Goal: Task Accomplishment & Management: Use online tool/utility

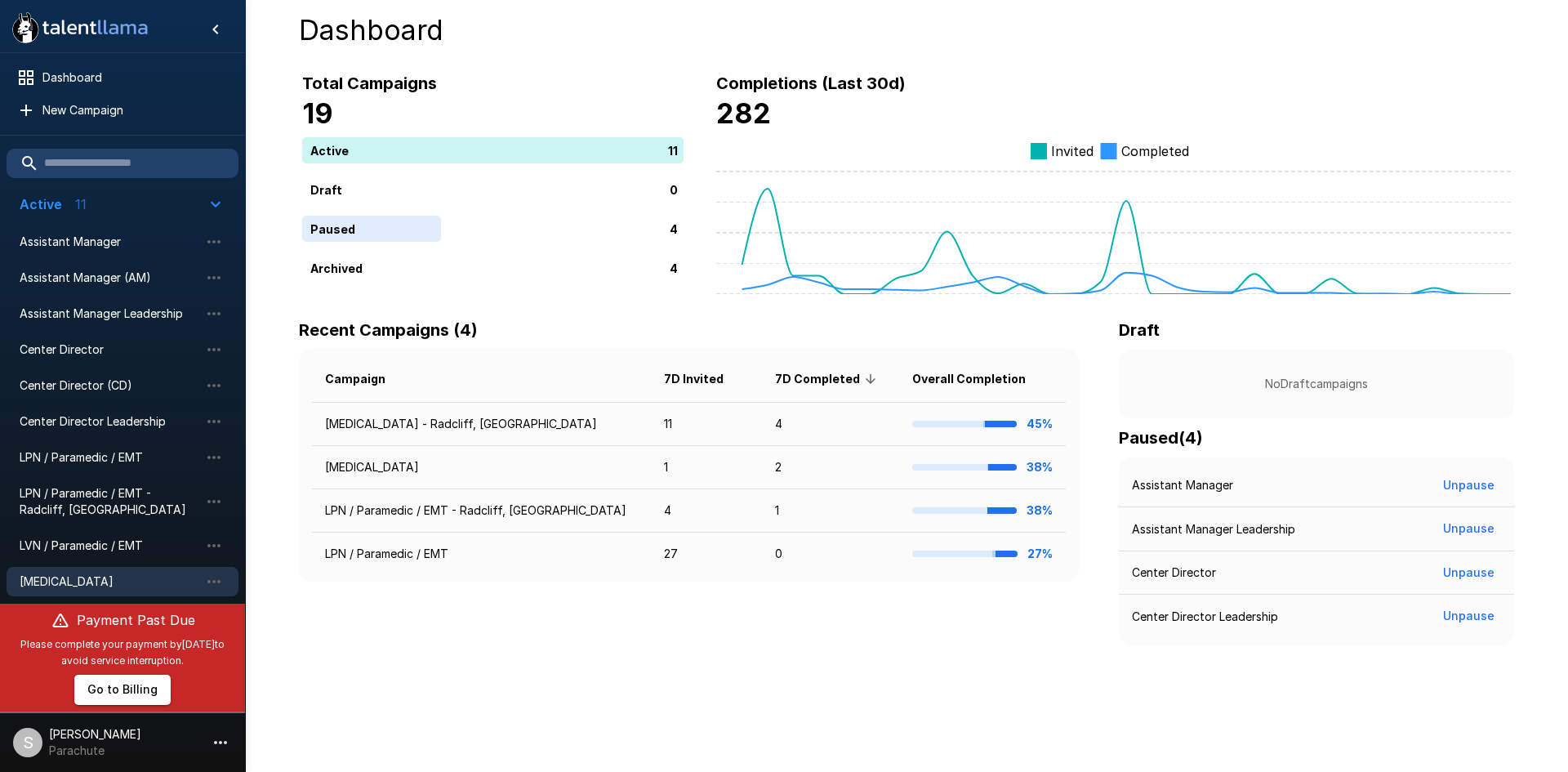
click at [88, 575] on span "[MEDICAL_DATA]" at bounding box center [109, 581] width 180 height 16
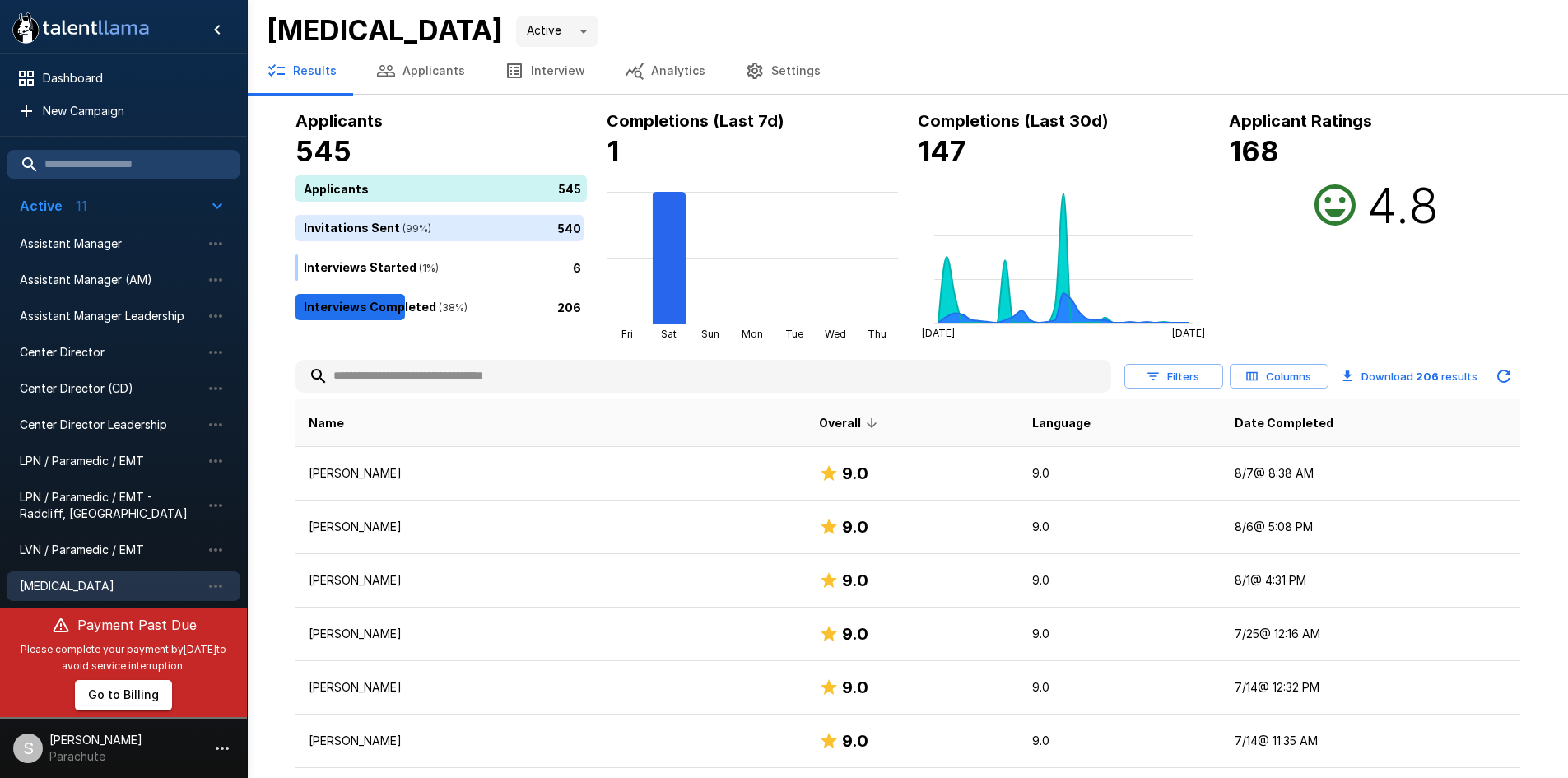
click at [449, 66] on button "Applicants" at bounding box center [421, 70] width 129 height 46
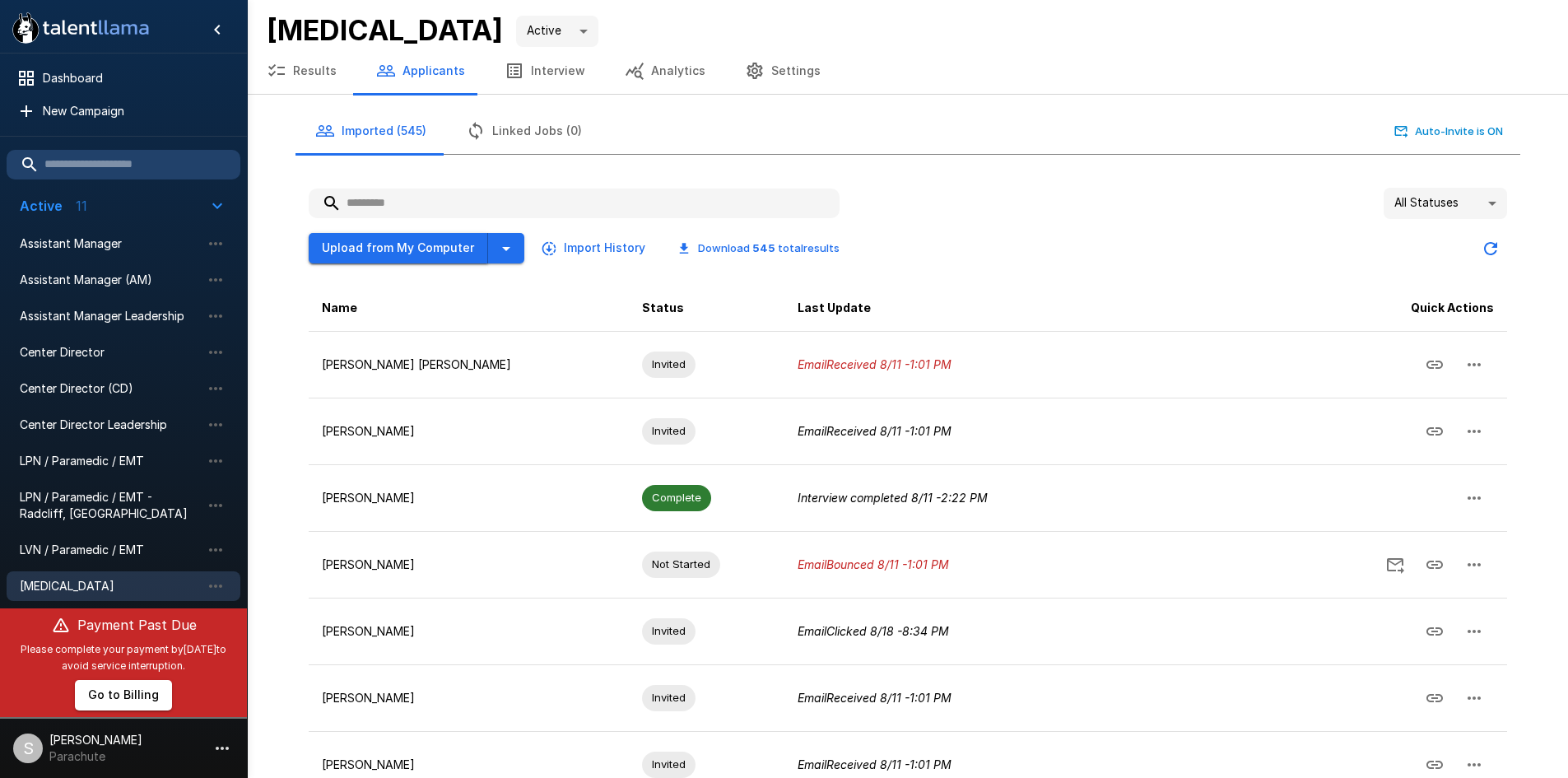
click at [433, 245] on button "Upload from My Computer" at bounding box center [399, 248] width 179 height 30
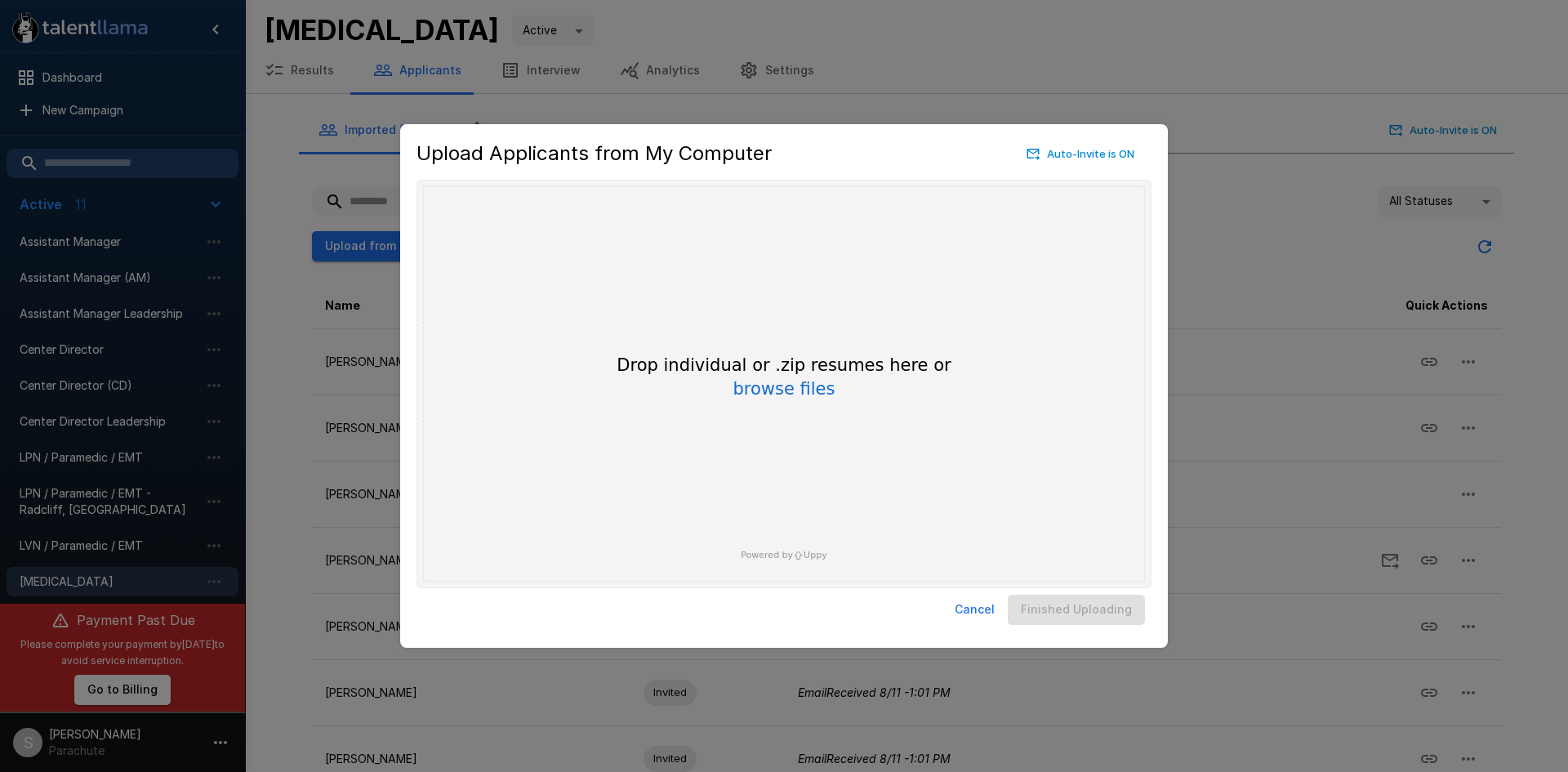
click at [989, 607] on button "Cancel" at bounding box center [974, 610] width 53 height 30
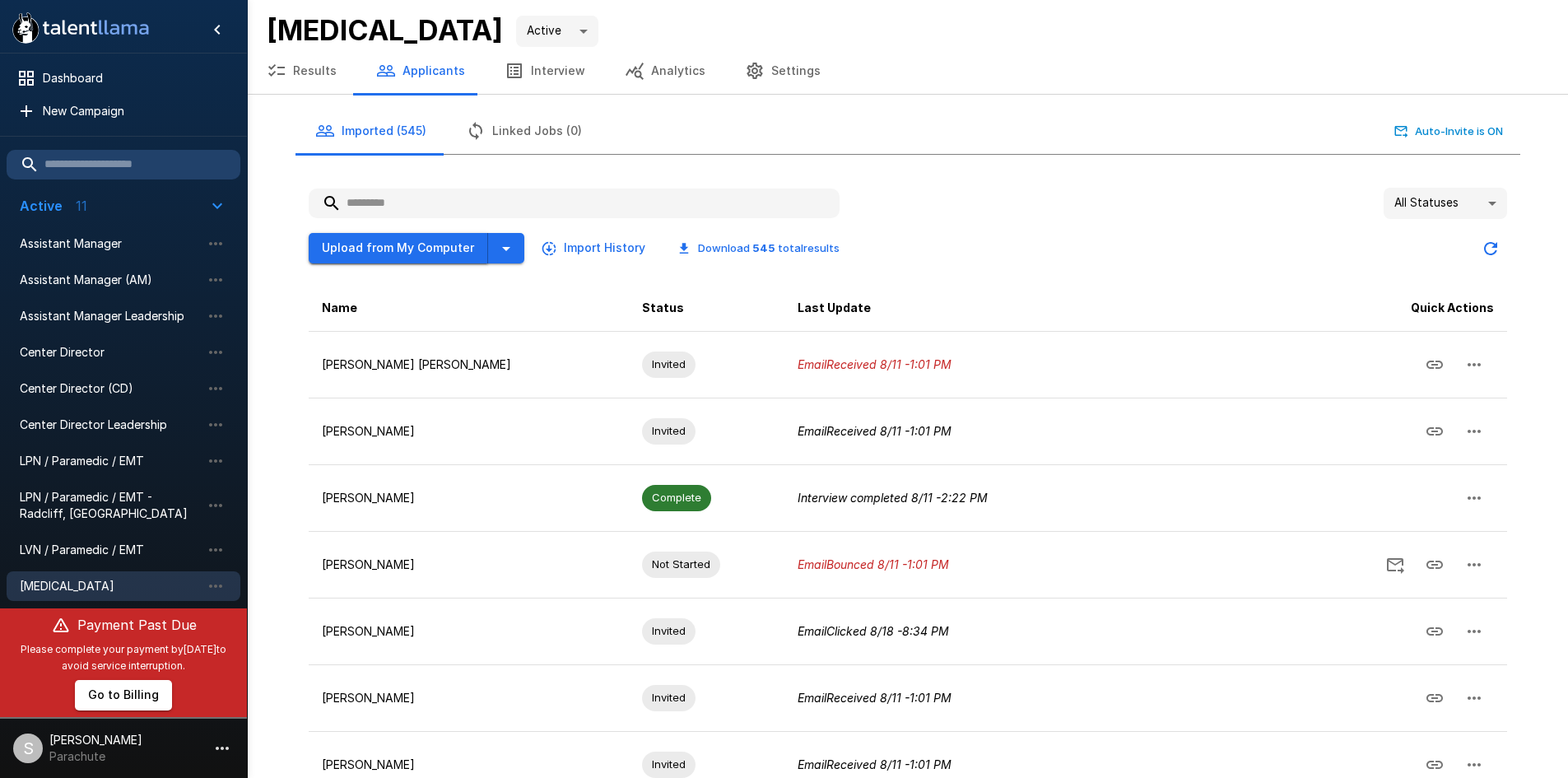
click at [373, 246] on button "Upload from My Computer" at bounding box center [399, 248] width 179 height 30
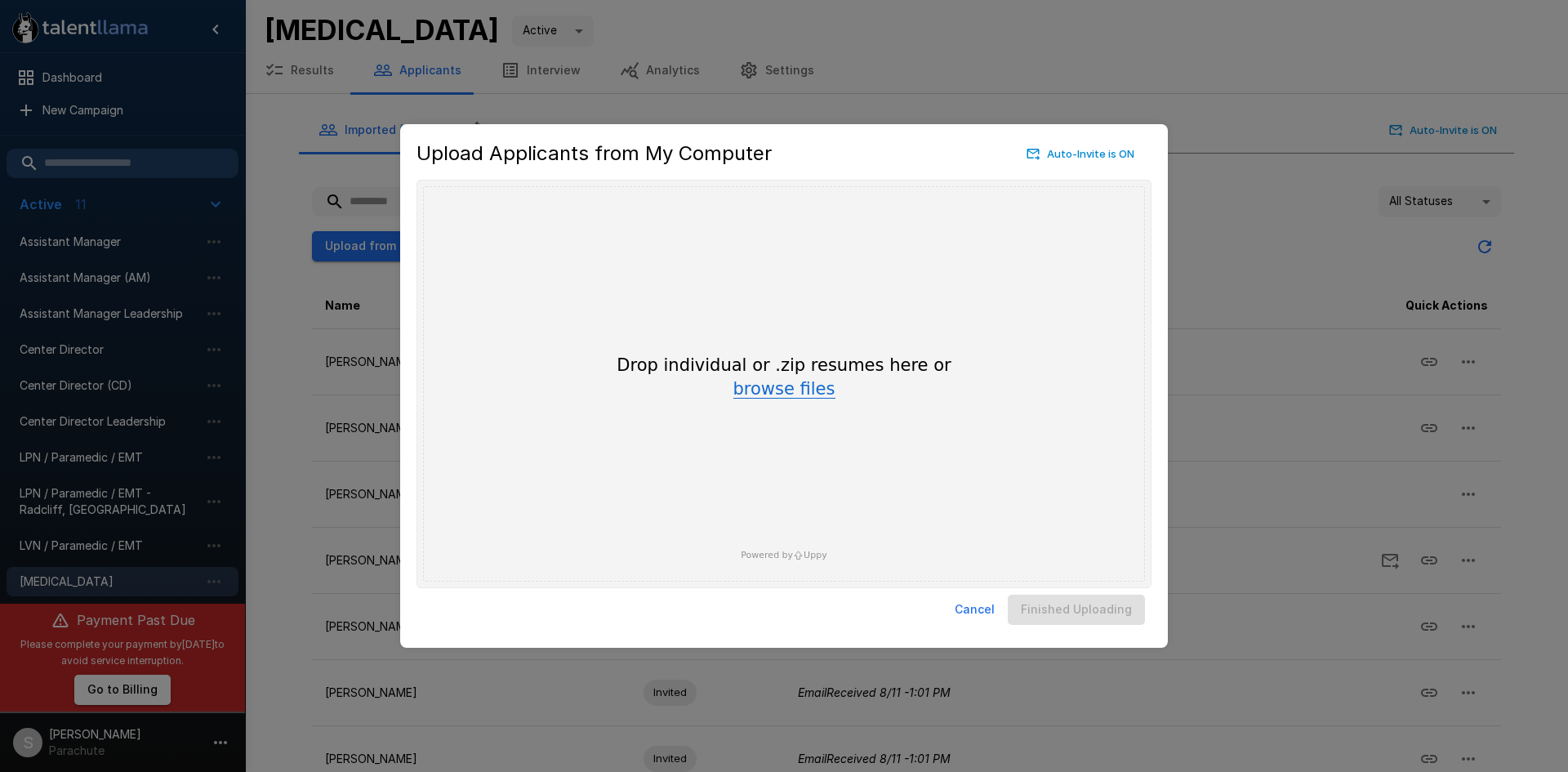
click at [794, 383] on button "browse files" at bounding box center [784, 389] width 102 height 18
click at [972, 615] on button "Cancel" at bounding box center [974, 610] width 53 height 30
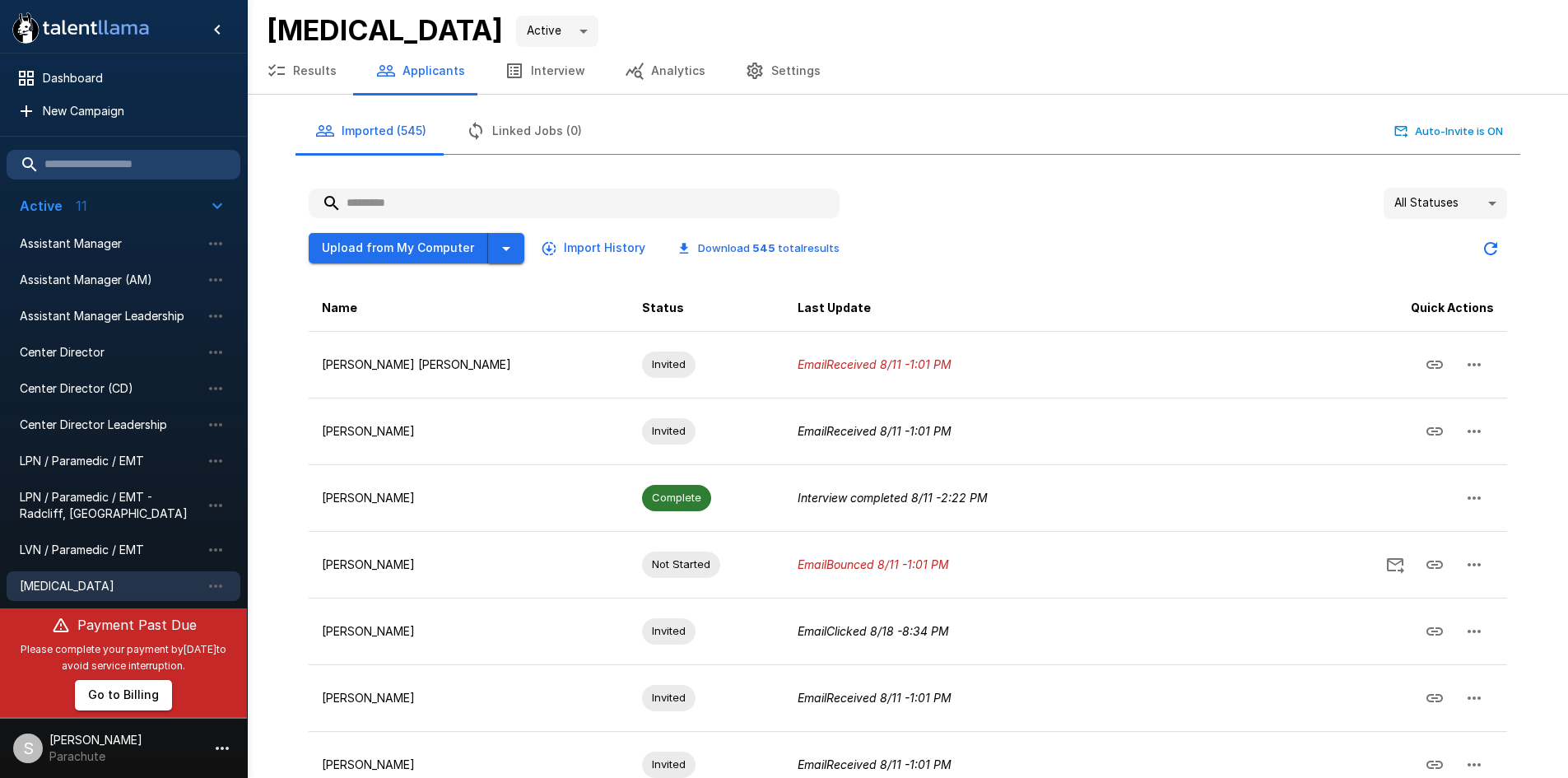
click at [499, 246] on icon "button" at bounding box center [505, 248] width 19 height 19
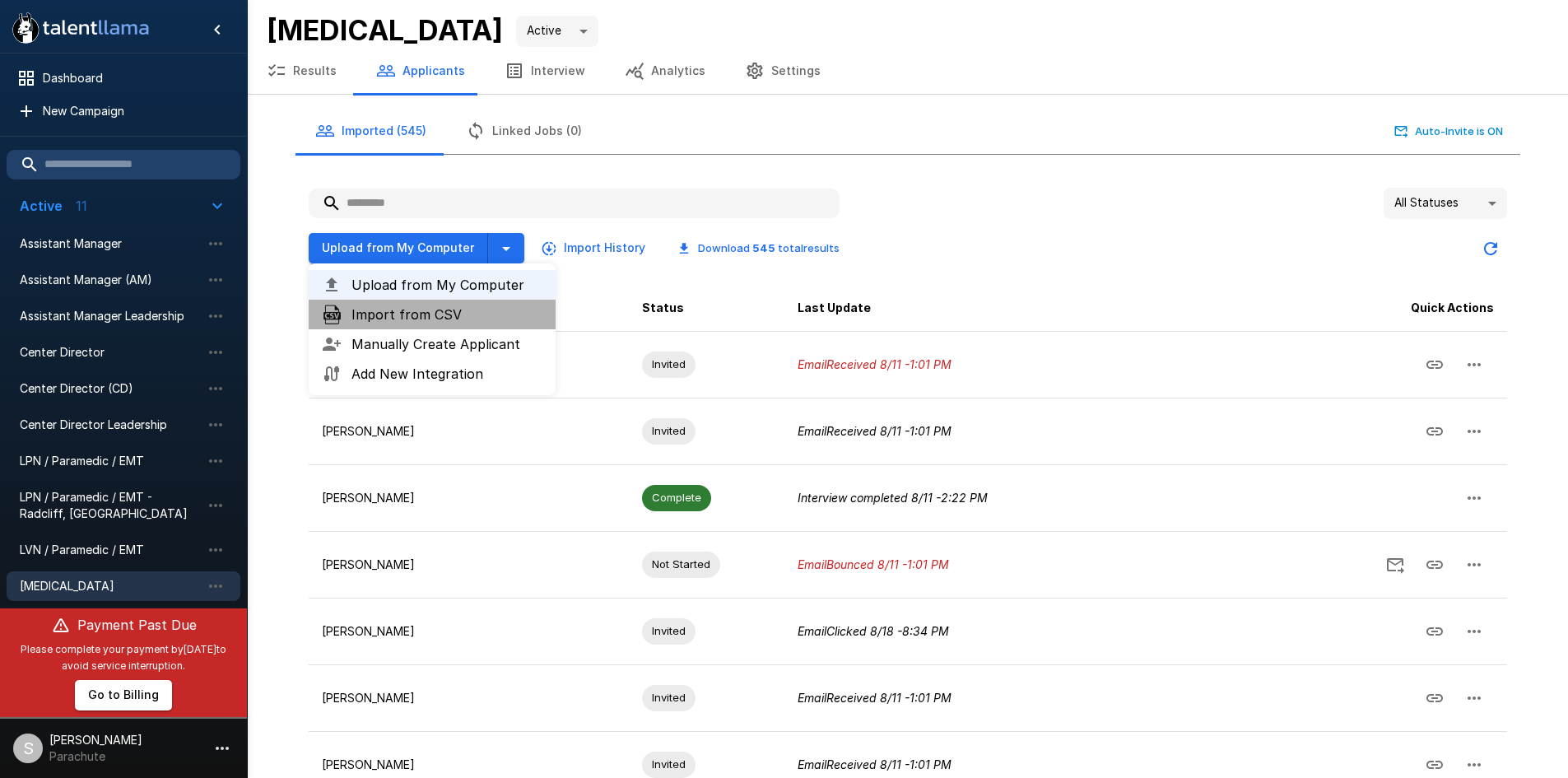
click at [479, 314] on span "Import from CSV" at bounding box center [447, 314] width 191 height 19
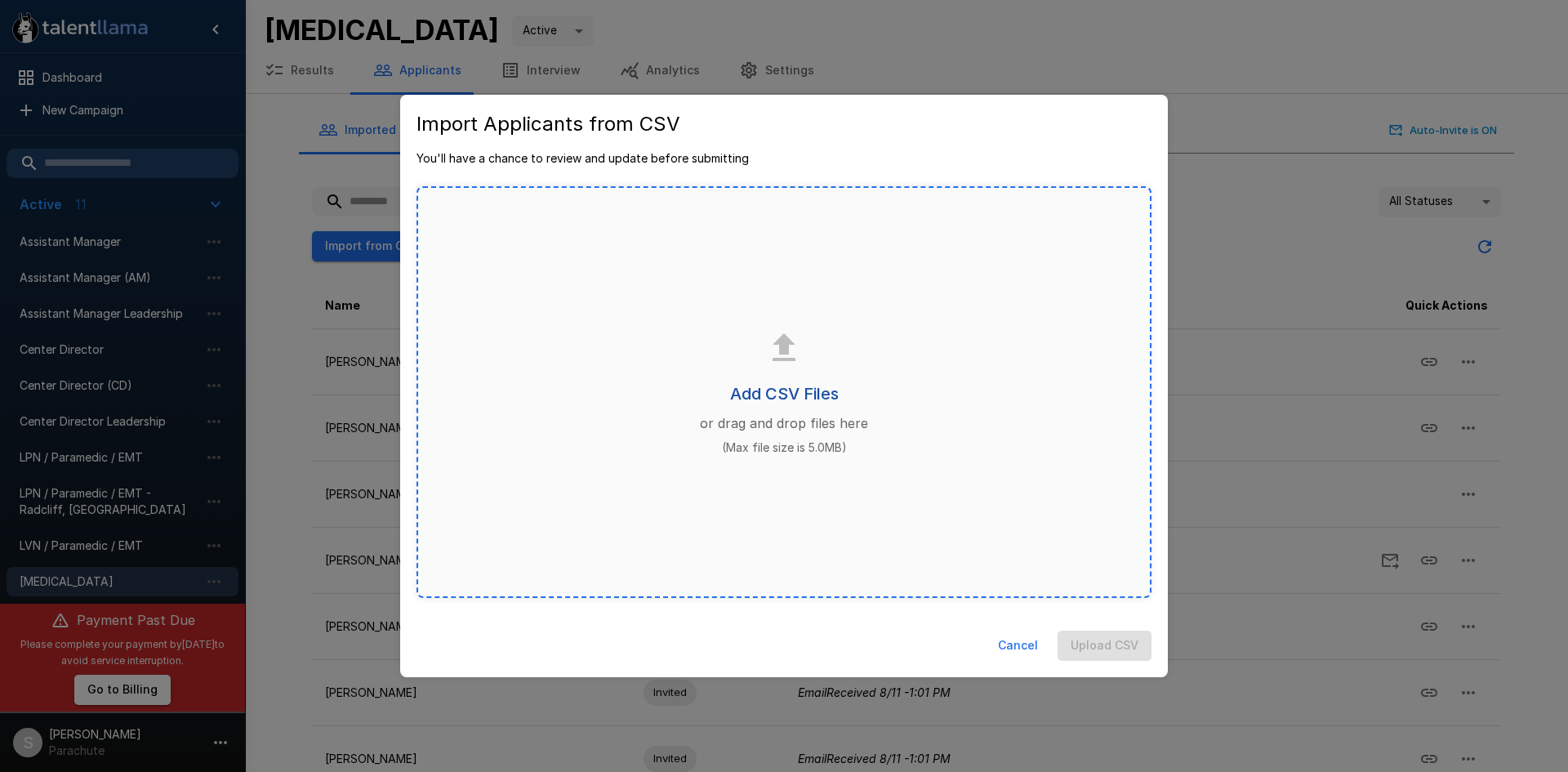
click at [783, 393] on h6 "Add CSV Files" at bounding box center [784, 393] width 108 height 26
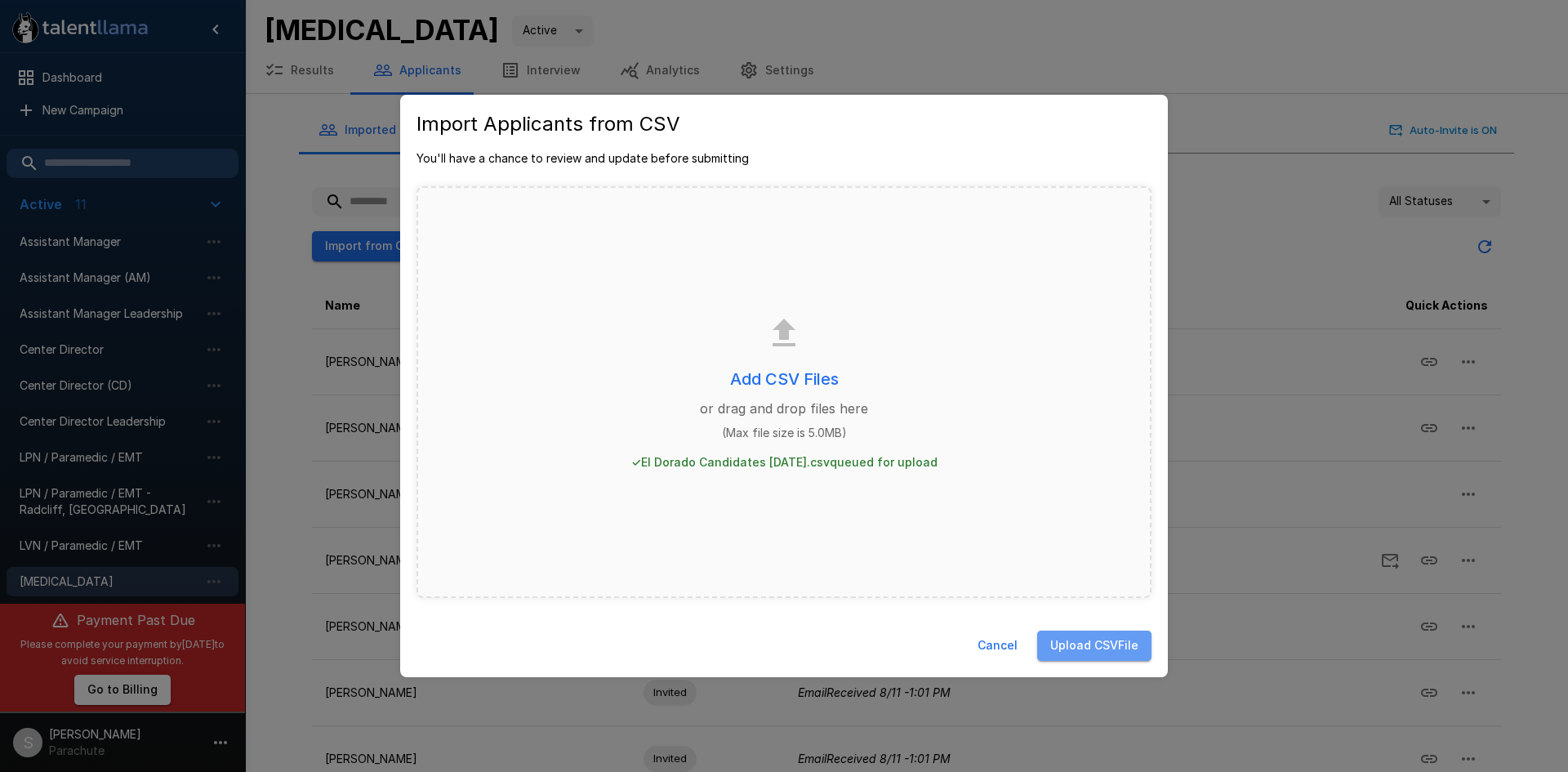
click at [1135, 649] on button "Upload CSV File" at bounding box center [1094, 646] width 114 height 30
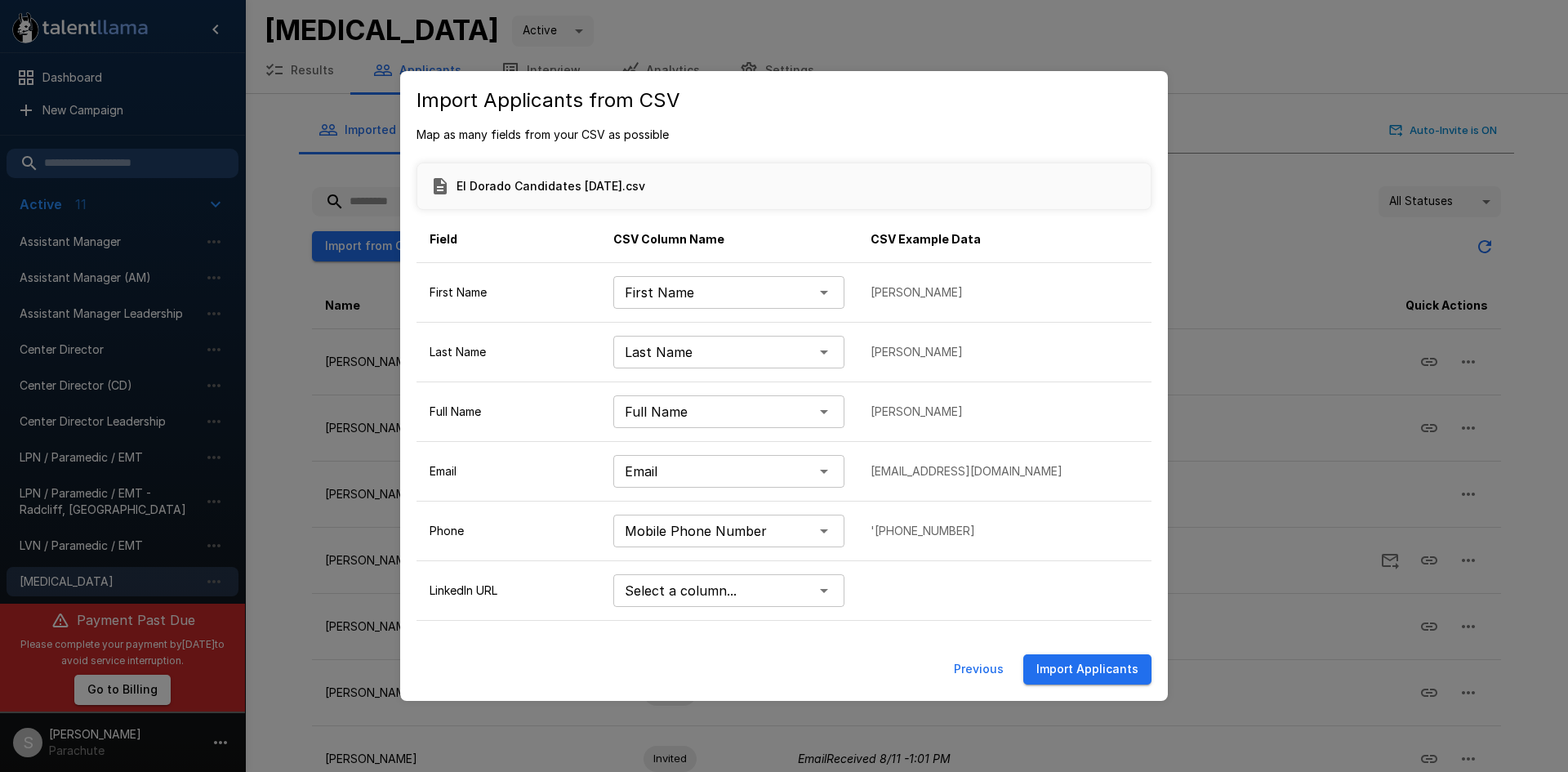
click at [1084, 670] on button "Import Applicants" at bounding box center [1087, 670] width 128 height 30
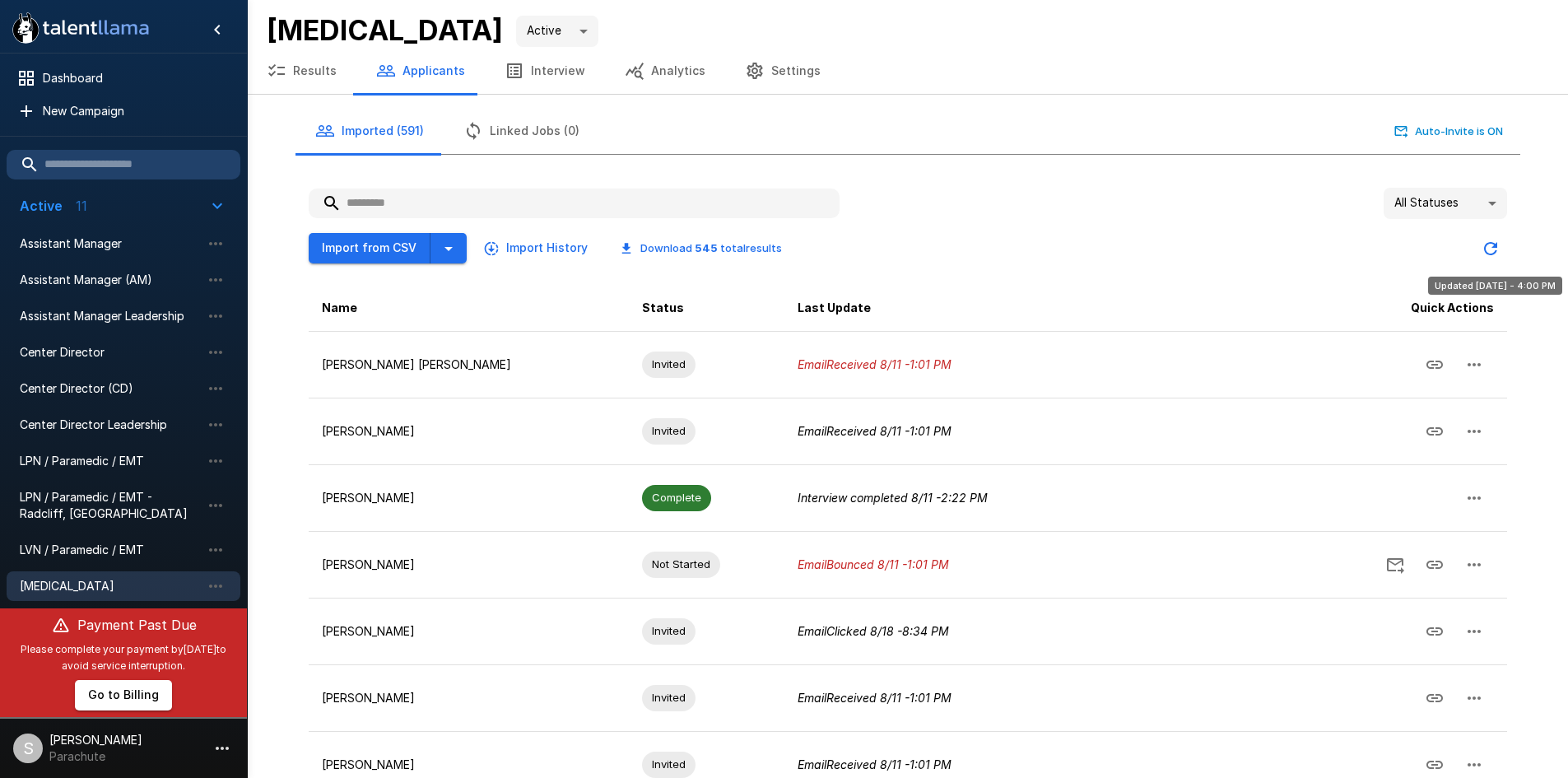
click at [1488, 245] on icon "Updated Today - 4:00 PM" at bounding box center [1490, 248] width 19 height 19
